Goal: Task Accomplishment & Management: Manage account settings

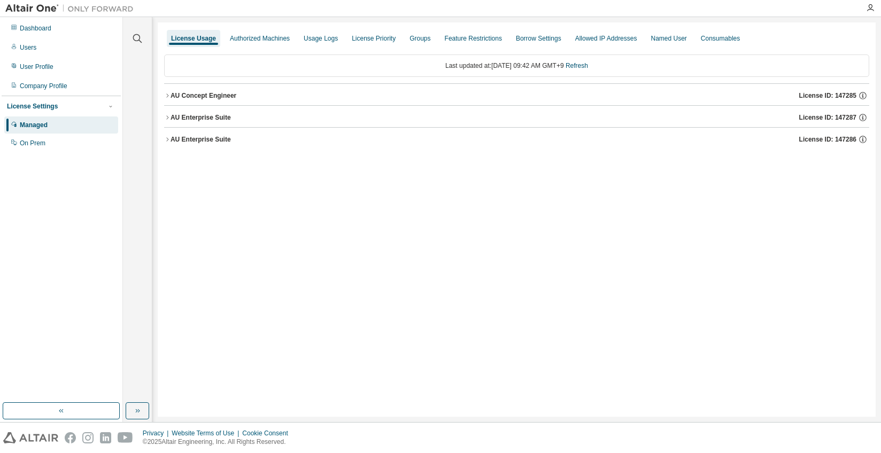
click at [225, 142] on div "AU Enterprise Suite" at bounding box center [201, 139] width 60 height 9
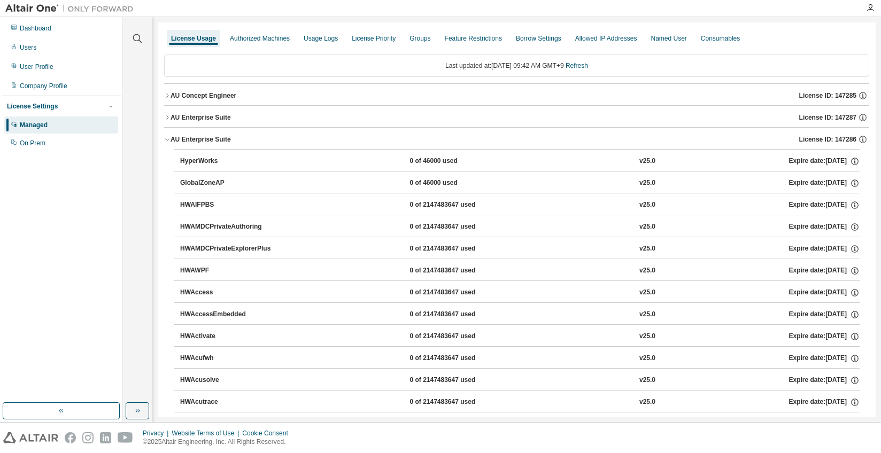
click at [225, 142] on div "AU Enterprise Suite" at bounding box center [201, 139] width 60 height 9
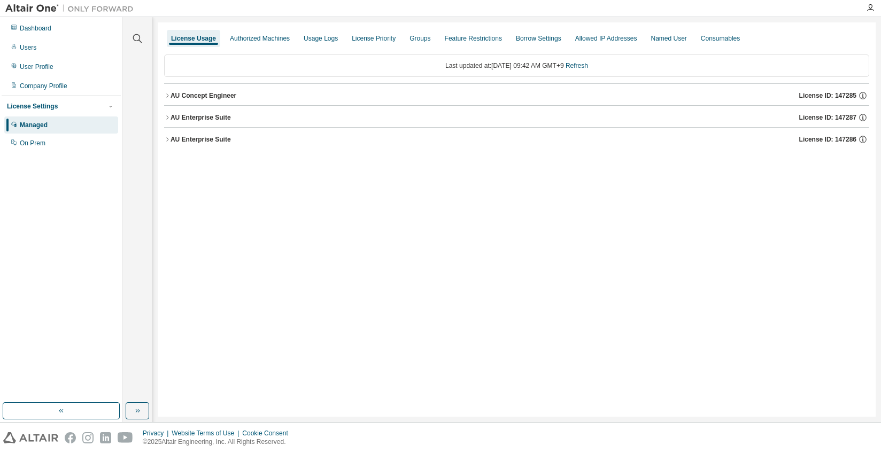
click at [211, 119] on div "AU Enterprise Suite" at bounding box center [201, 117] width 60 height 9
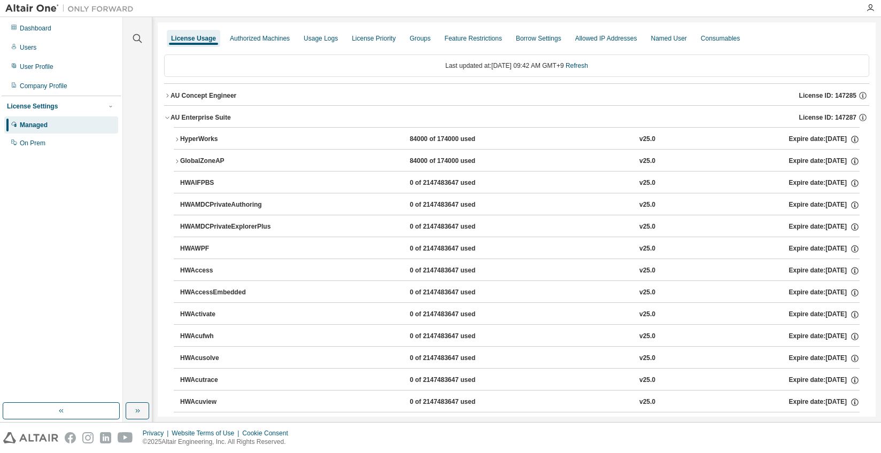
click at [211, 119] on div "AU Enterprise Suite" at bounding box center [201, 117] width 60 height 9
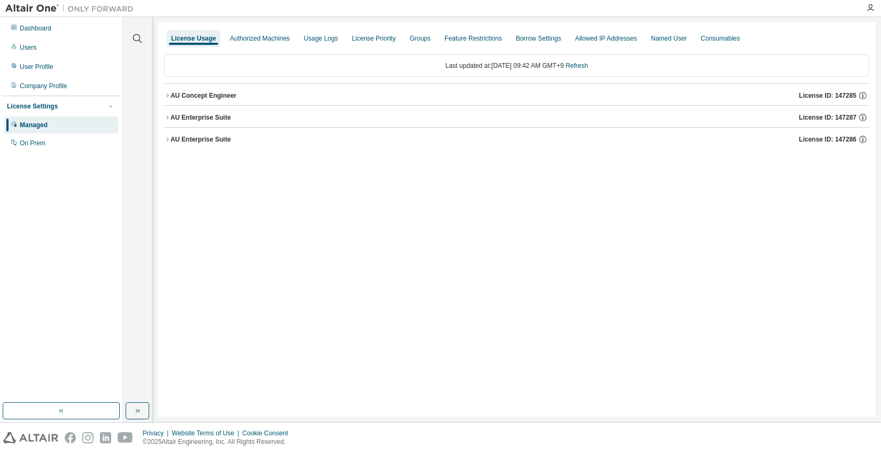
click at [210, 102] on button "AU Concept Engineer License ID: 147285" at bounding box center [516, 96] width 705 height 24
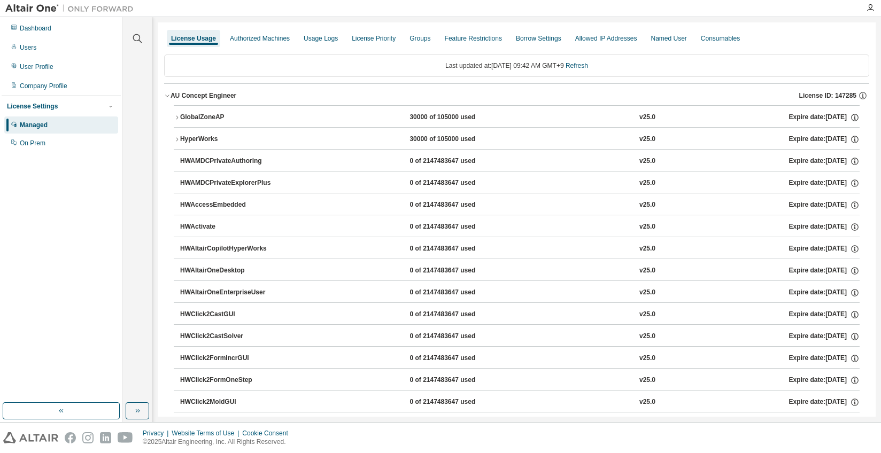
click at [210, 99] on div "AU Concept Engineer" at bounding box center [204, 95] width 66 height 9
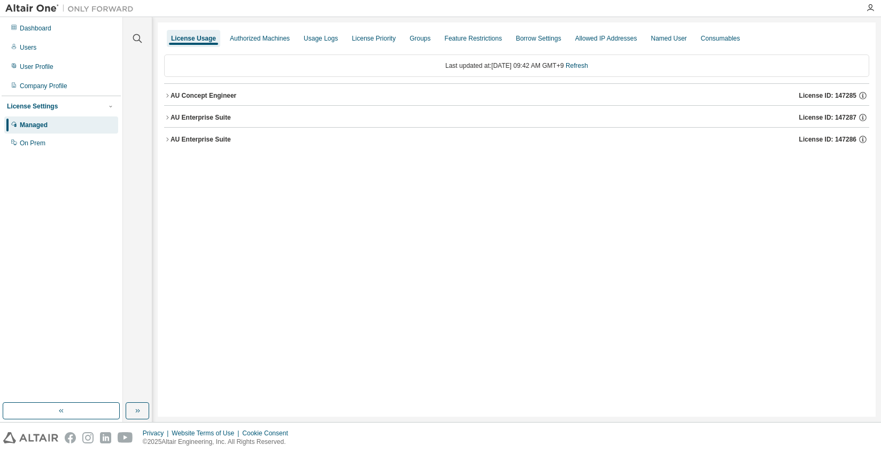
click at [317, 185] on div "License Usage Authorized Machines Usage Logs License Priority Groups Feature Re…" at bounding box center [517, 219] width 718 height 395
click at [383, 194] on div "License Usage Authorized Machines Usage Logs License Priority Groups Feature Re…" at bounding box center [517, 219] width 718 height 395
click at [236, 42] on div "Authorized Machines" at bounding box center [260, 38] width 60 height 9
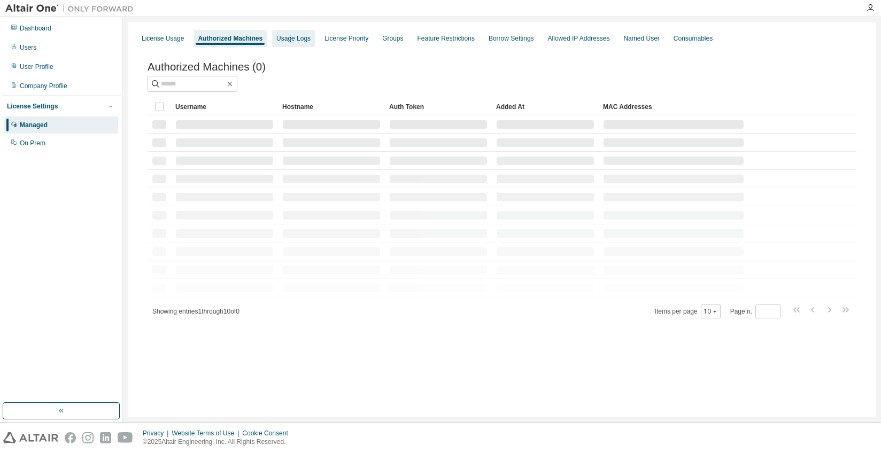
click at [291, 40] on div "Usage Logs" at bounding box center [293, 38] width 34 height 9
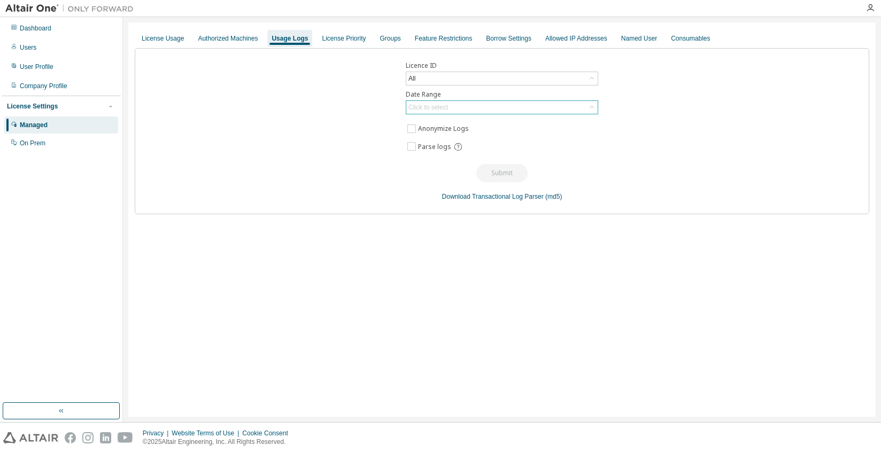
click at [446, 109] on div "Click to select" at bounding box center [428, 107] width 40 height 9
click at [475, 138] on li "Last 30 days" at bounding box center [501, 137] width 189 height 14
click at [504, 170] on button "Submit" at bounding box center [501, 173] width 51 height 18
click at [326, 44] on div "License Priority" at bounding box center [344, 38] width 52 height 17
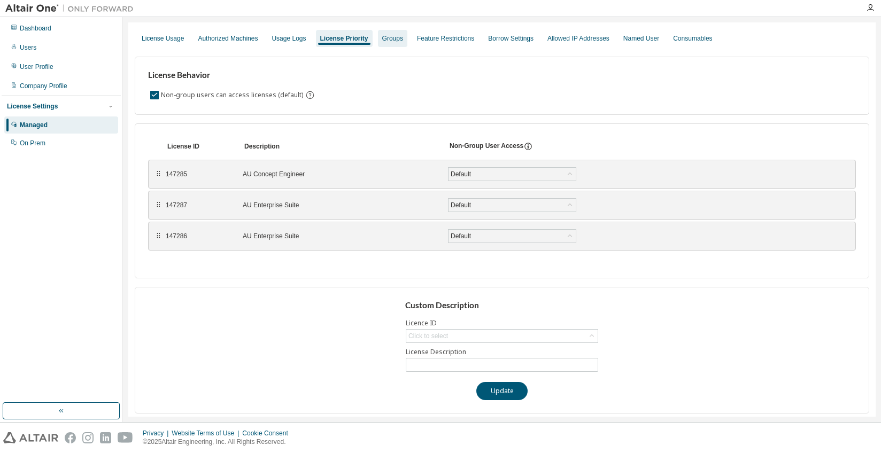
click at [382, 35] on div "Groups" at bounding box center [392, 38] width 21 height 9
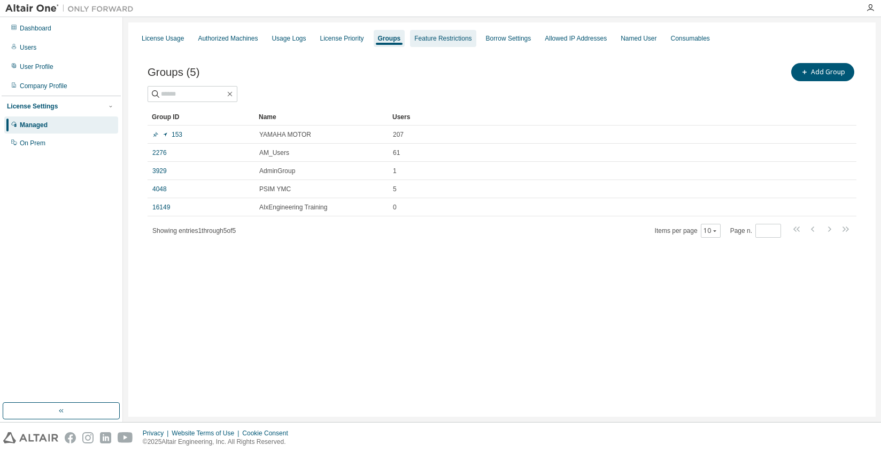
click at [436, 41] on div "Feature Restrictions" at bounding box center [442, 38] width 57 height 9
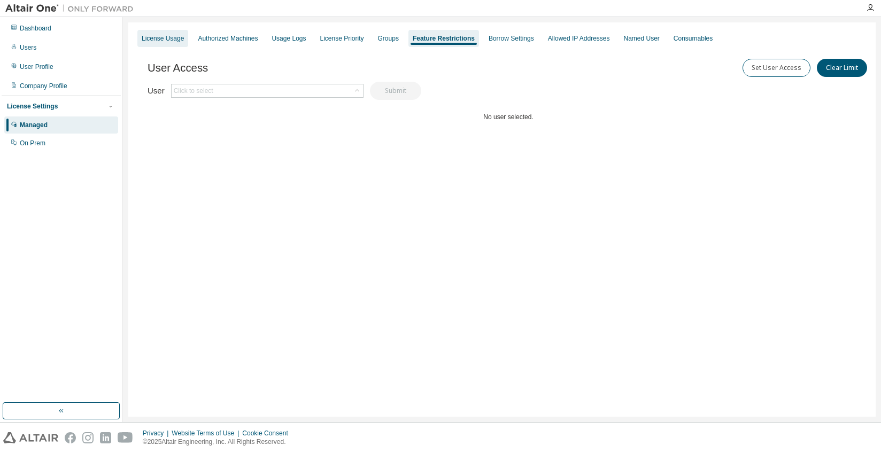
click at [159, 41] on div "License Usage" at bounding box center [163, 38] width 42 height 9
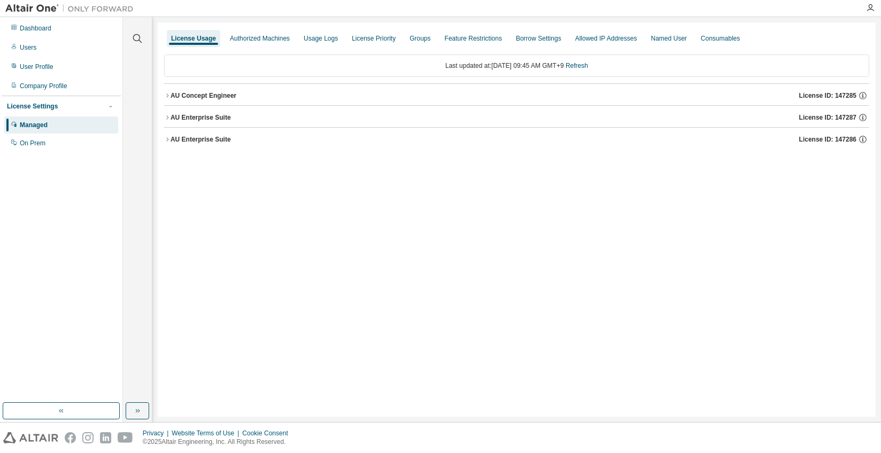
click at [230, 300] on div "License Usage Authorized Machines Usage Logs License Priority Groups Feature Re…" at bounding box center [517, 219] width 718 height 395
